Goal: Task Accomplishment & Management: Complete application form

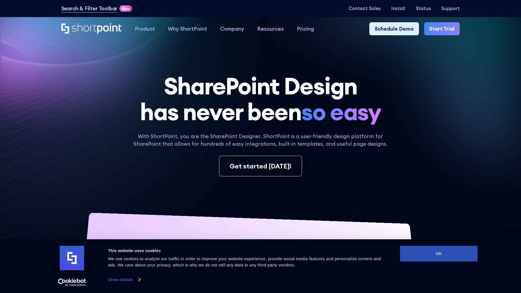
click at [439, 254] on button "OK" at bounding box center [439, 254] width 78 height 16
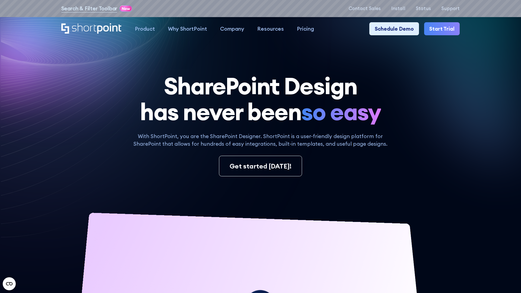
click at [443, 29] on link "Start Trial" at bounding box center [442, 28] width 36 height 13
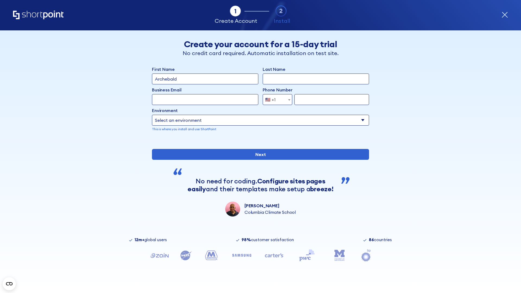
type input "Archebald"
type input "Berkuskv"
type input "2125556789"
select select "Microsoft 365"
type input "2125556789"
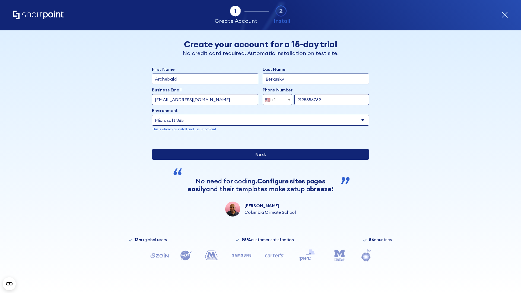
type input "testEmail@mail.com"
drag, startPoint x: 261, startPoint y: 173, endPoint x: 196, endPoint y: 218, distance: 78.6
click at [261, 160] on input "Next" at bounding box center [260, 154] width 217 height 11
